Goal: Transaction & Acquisition: Purchase product/service

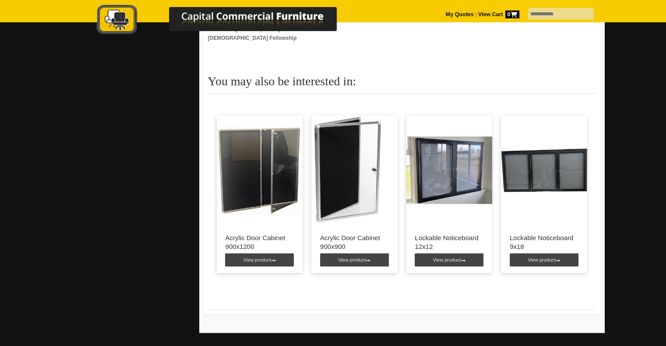
scroll to position [460, 0]
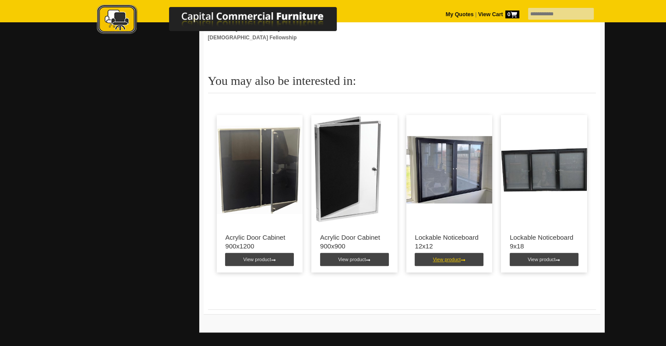
click at [444, 253] on link "View product" at bounding box center [449, 259] width 69 height 13
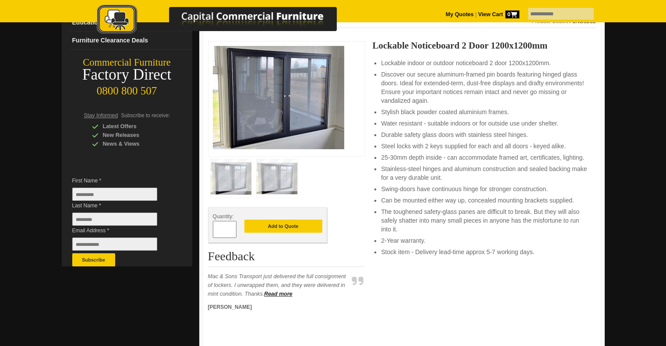
scroll to position [56, 0]
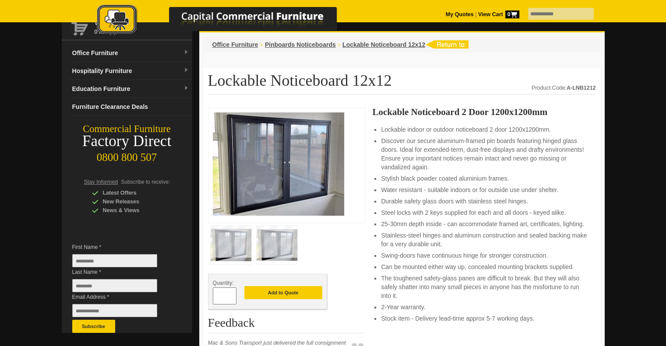
click at [283, 247] on img at bounding box center [277, 245] width 41 height 39
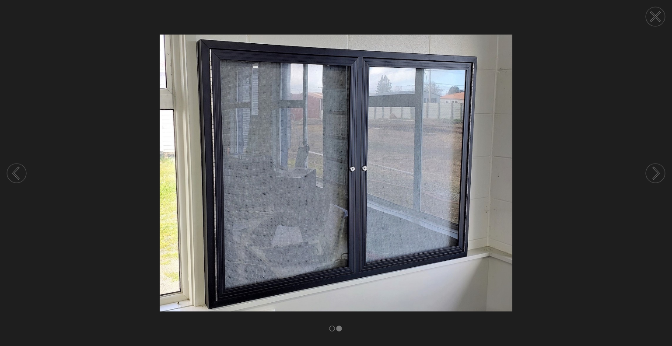
click at [653, 14] on icon at bounding box center [655, 16] width 9 height 9
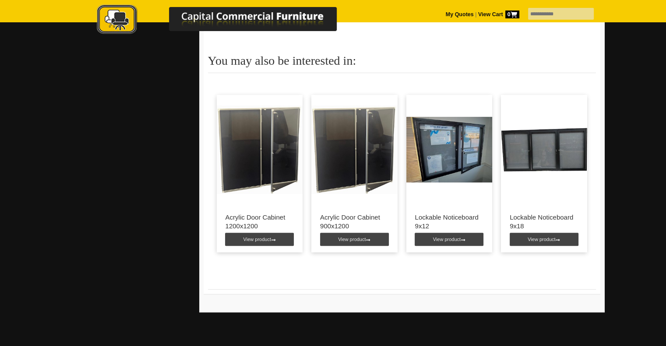
scroll to position [414, 0]
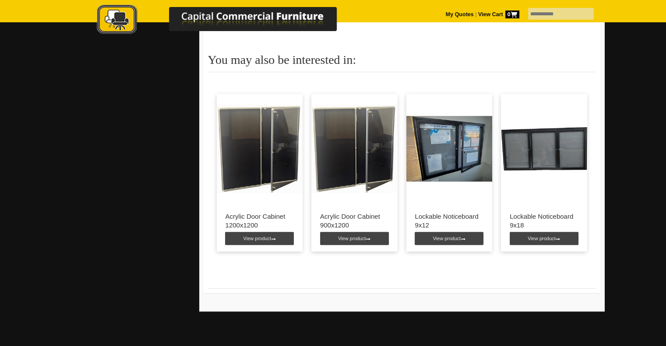
click at [556, 156] on img at bounding box center [544, 148] width 86 height 109
click at [554, 241] on link "View product" at bounding box center [544, 238] width 69 height 13
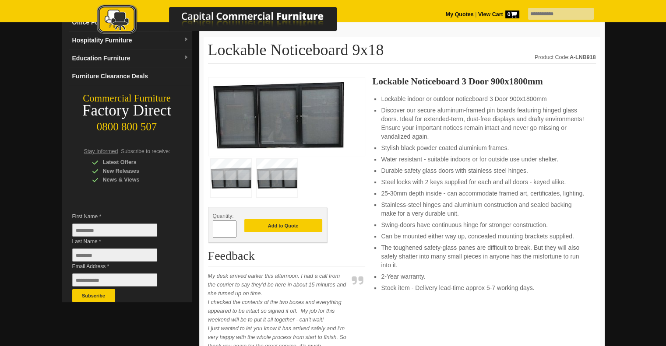
scroll to position [88, 0]
